Goal: Transaction & Acquisition: Book appointment/travel/reservation

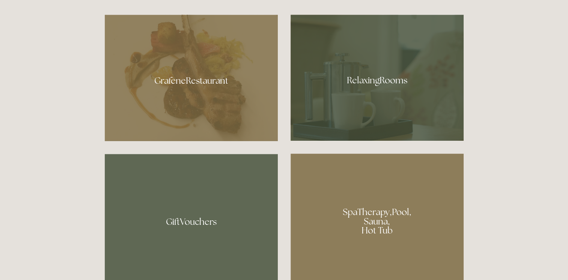
scroll to position [466, 0]
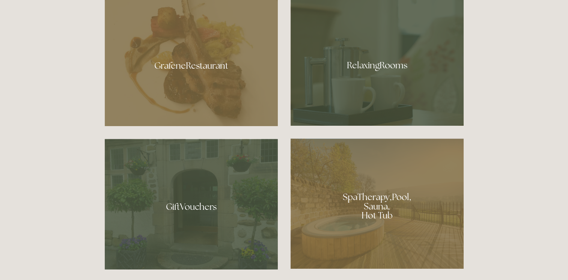
click at [329, 59] on div at bounding box center [377, 63] width 173 height 126
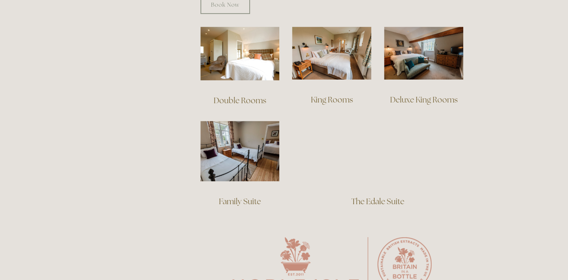
scroll to position [526, 0]
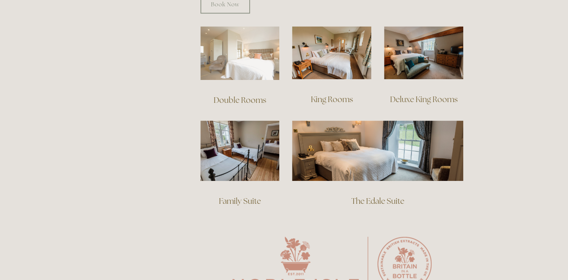
click at [229, 50] on img at bounding box center [239, 53] width 79 height 54
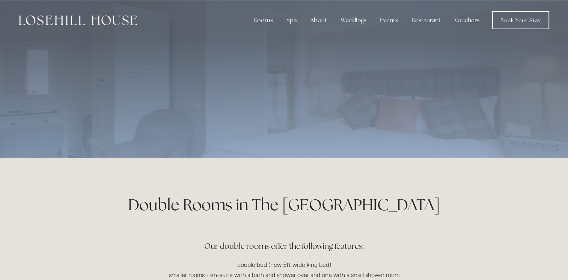
drag, startPoint x: 567, startPoint y: 42, endPoint x: 569, endPoint y: 86, distance: 44.4
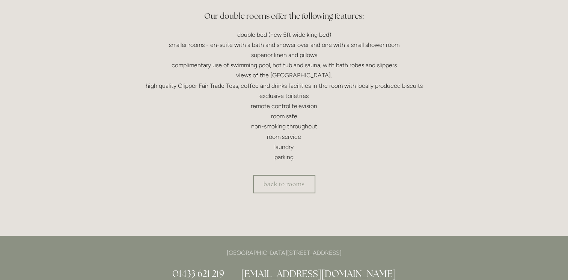
scroll to position [217, 0]
